Goal: Task Accomplishment & Management: Use online tool/utility

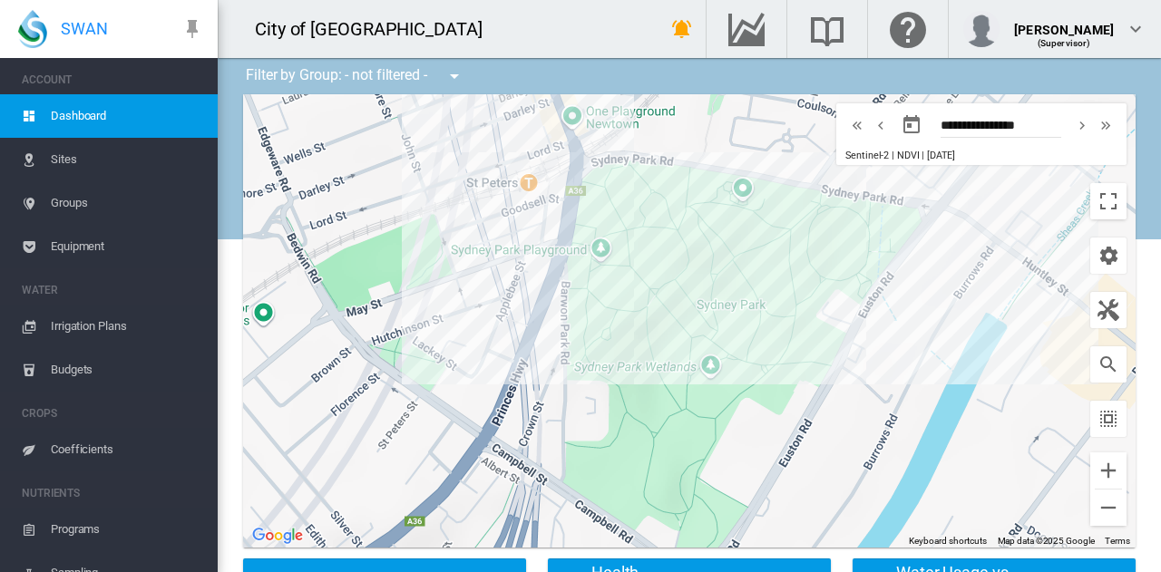
click at [57, 156] on span "Sites" at bounding box center [127, 160] width 152 height 44
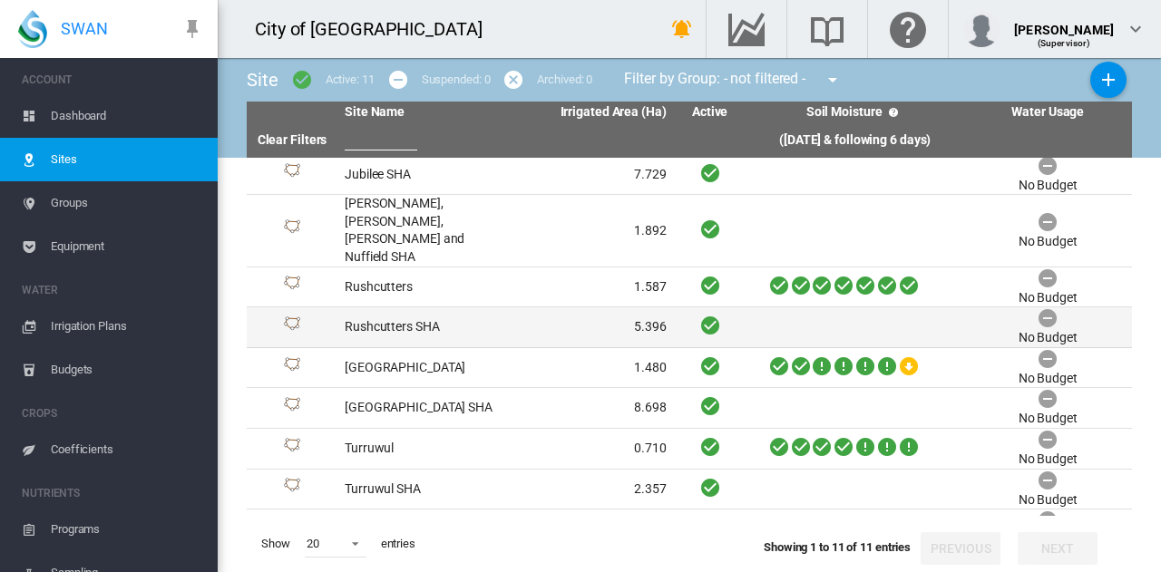
scroll to position [83, 0]
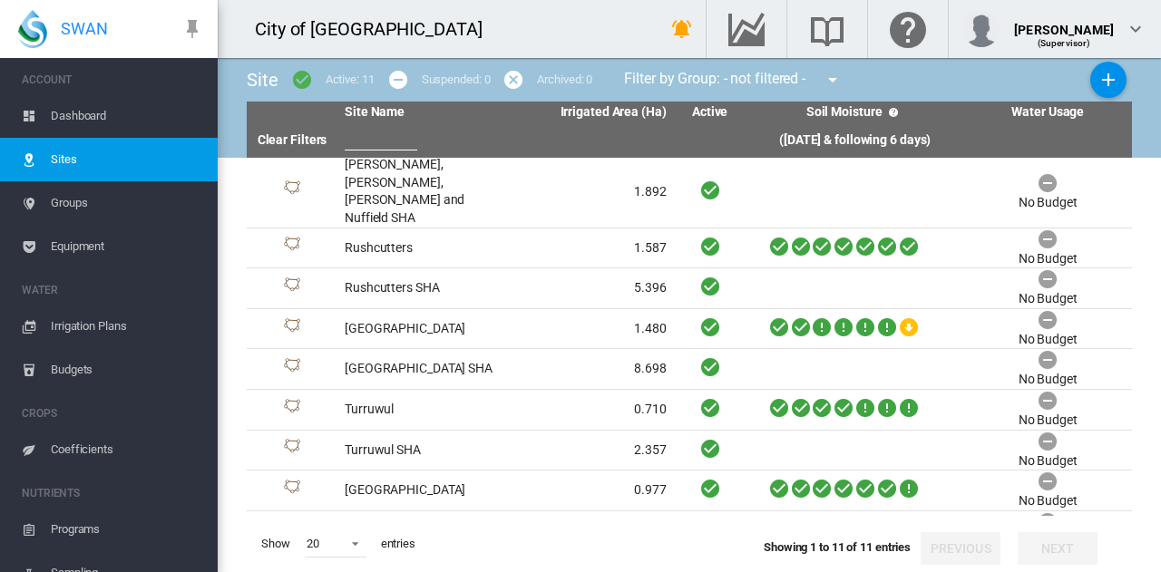
click at [54, 337] on span "Irrigation Plans" at bounding box center [127, 327] width 152 height 44
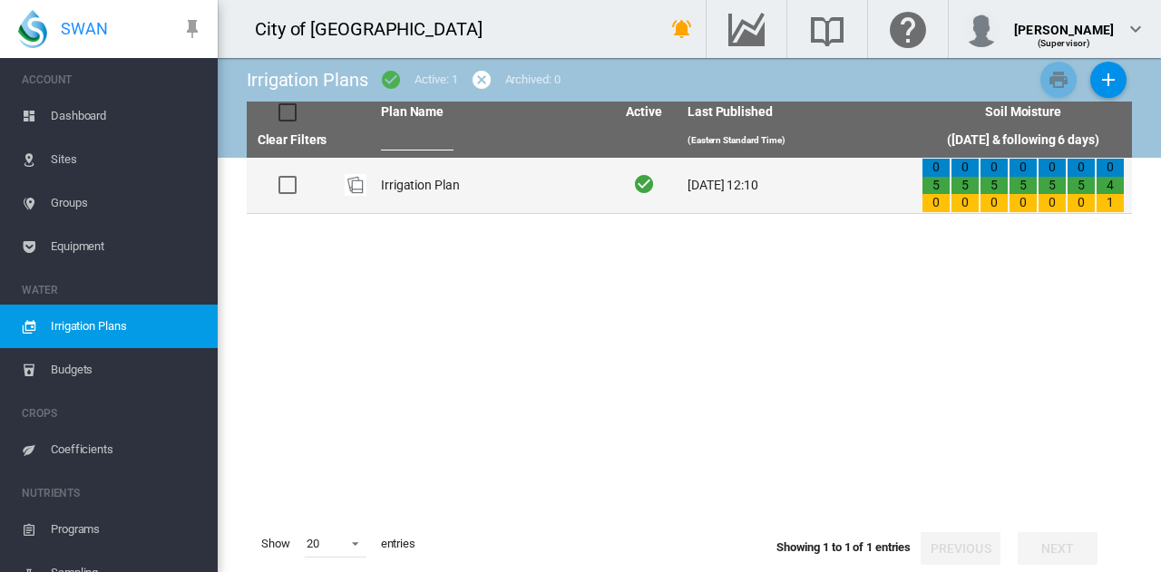
click at [407, 192] on td "Irrigation Plan" at bounding box center [491, 185] width 234 height 55
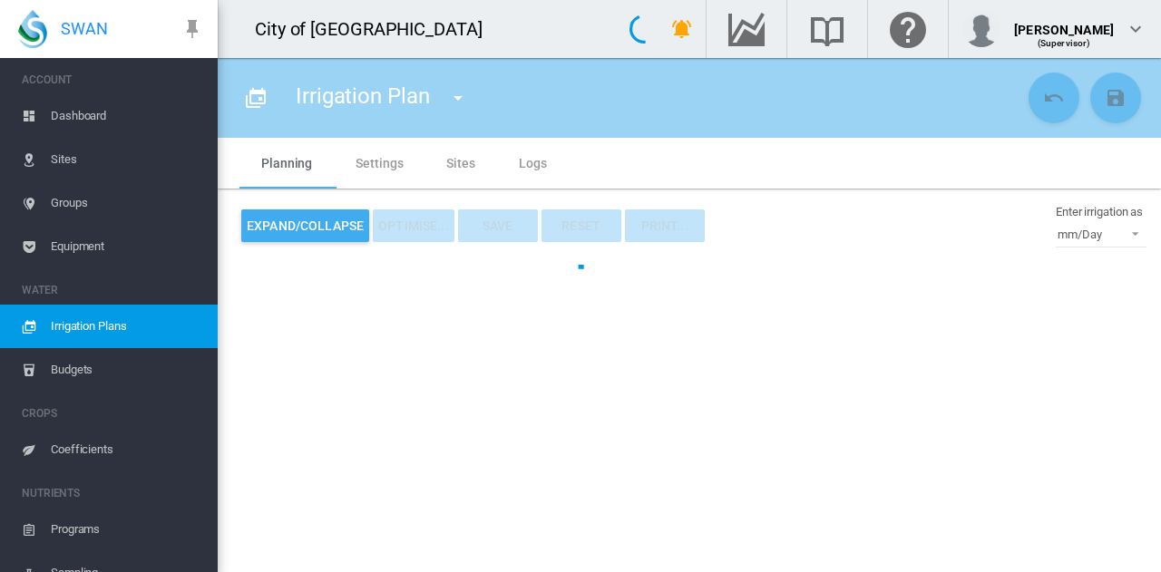
type input "**********"
type input "*"
type input "*****"
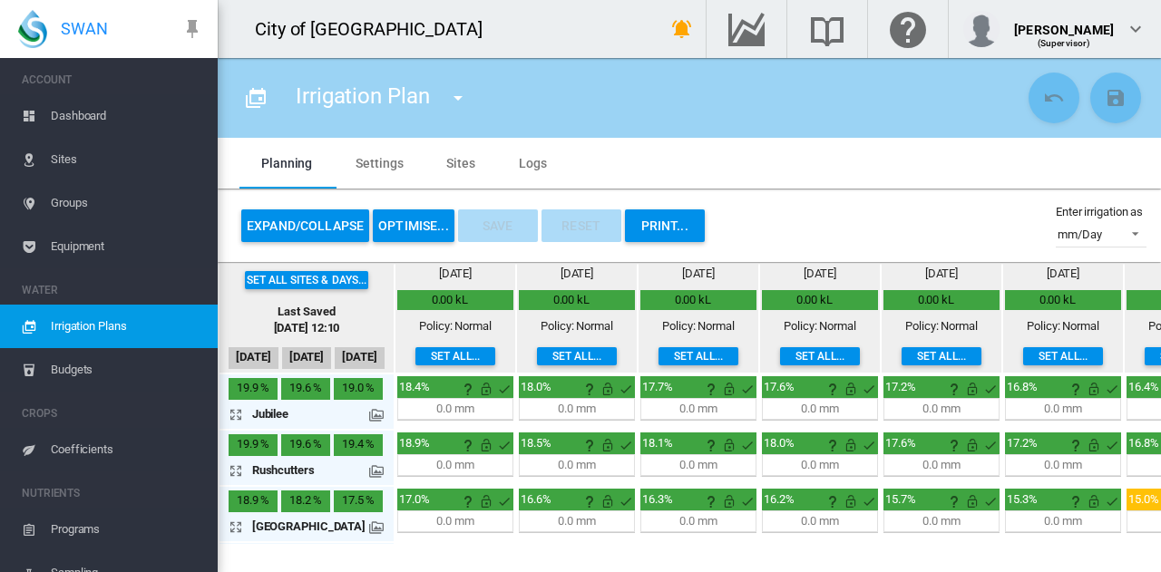
click at [421, 220] on button "OPTIMISE..." at bounding box center [414, 226] width 82 height 33
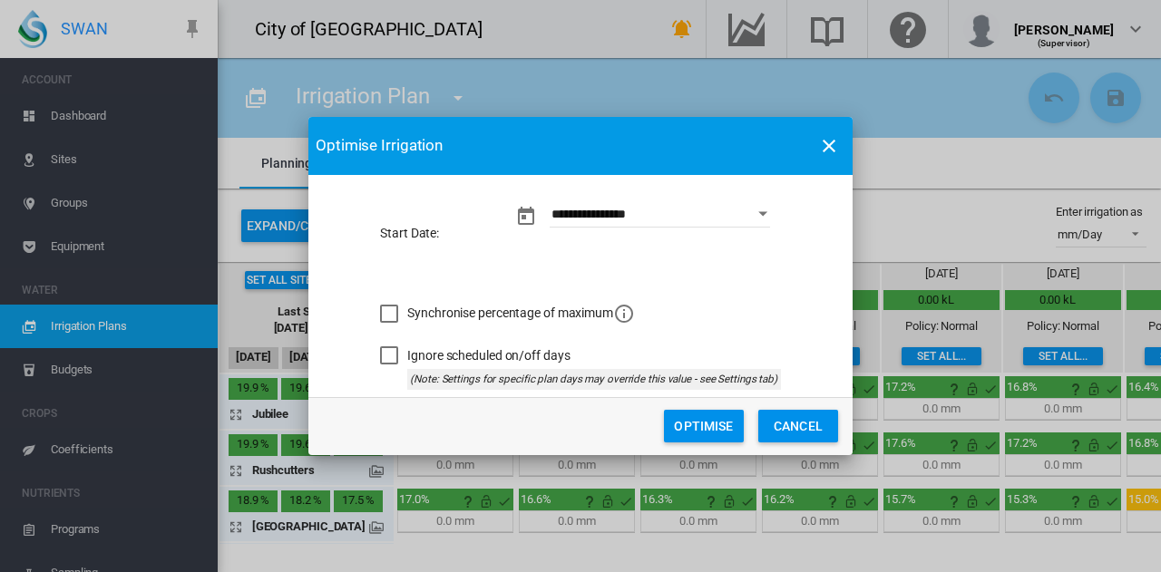
click at [715, 426] on button "Optimise" at bounding box center [704, 426] width 80 height 33
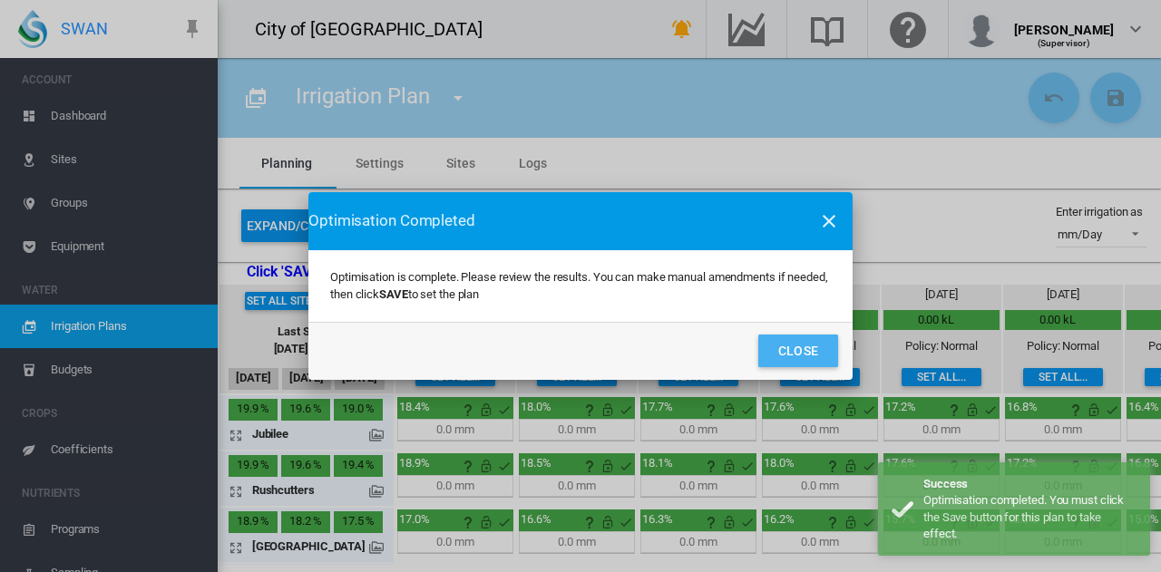
click at [799, 357] on button "Close" at bounding box center [798, 351] width 80 height 33
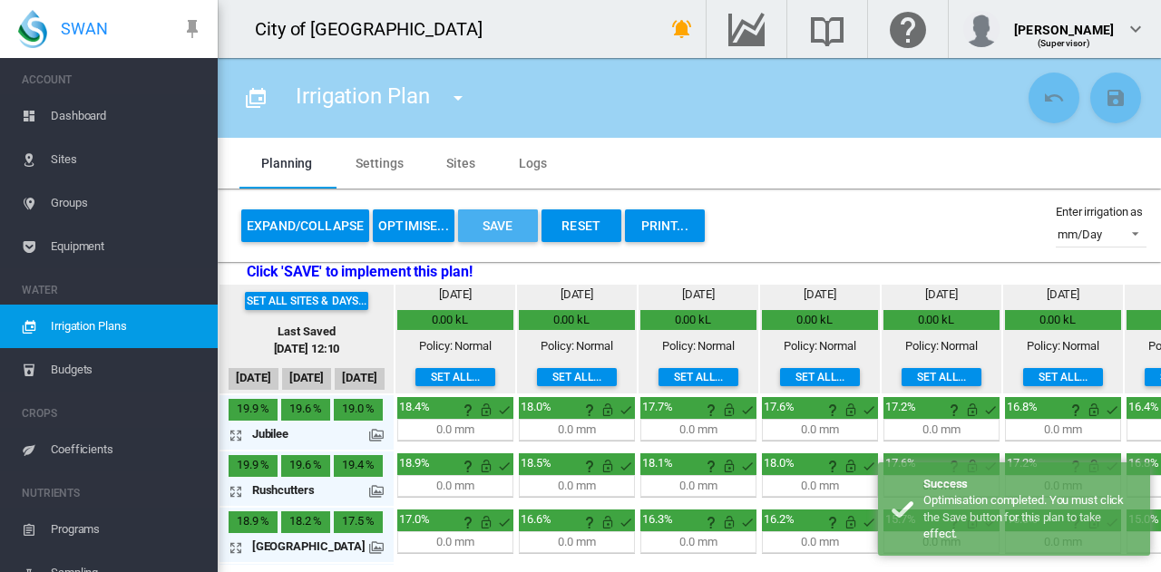
click at [490, 235] on button "Save" at bounding box center [498, 226] width 80 height 33
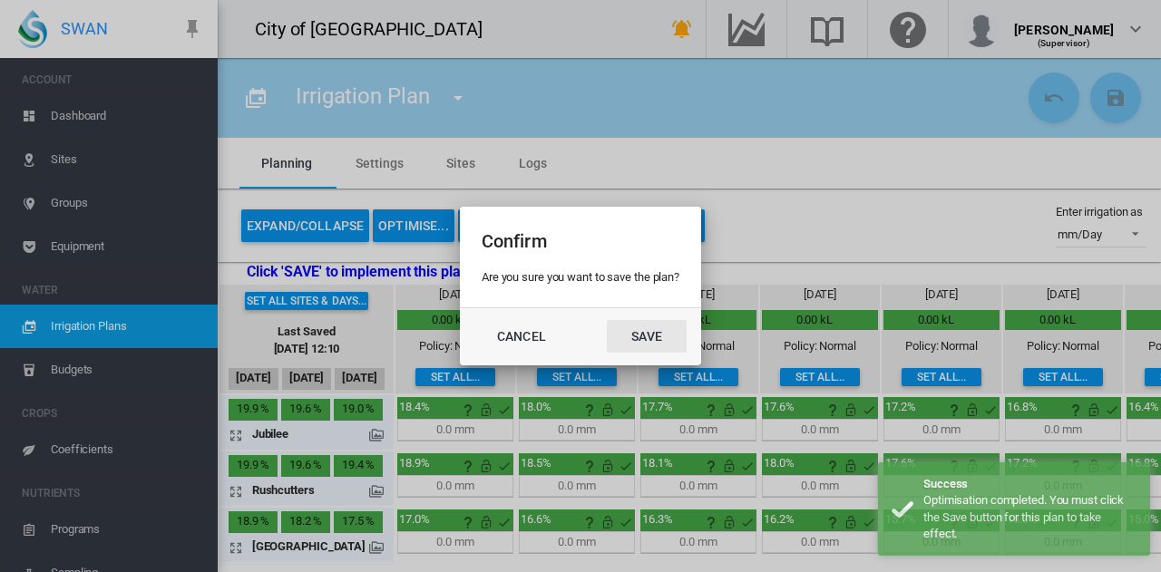
click at [655, 347] on button "Save" at bounding box center [647, 336] width 80 height 33
